Goal: Navigation & Orientation: Find specific page/section

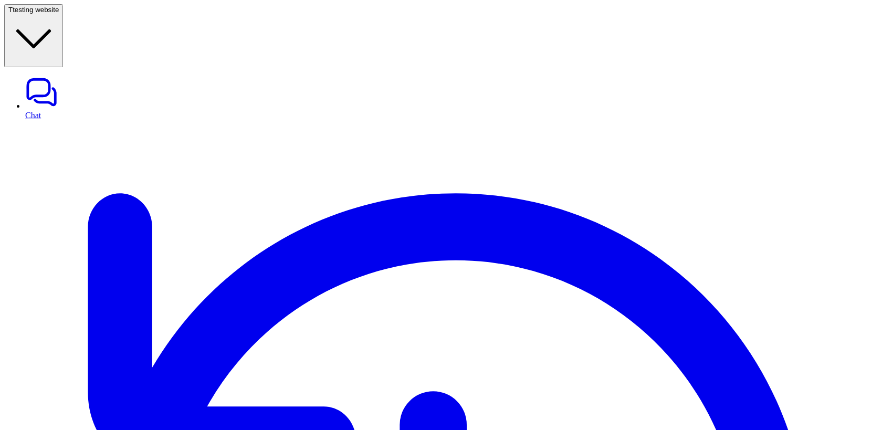
scroll to position [220, 0]
